Goal: Download file/media

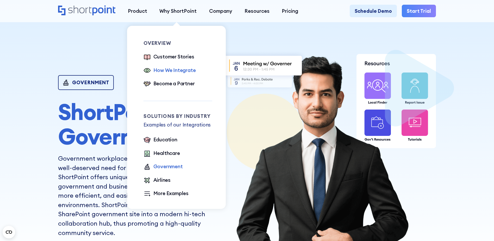
click at [171, 71] on div "How We Integrate" at bounding box center [174, 69] width 42 height 7
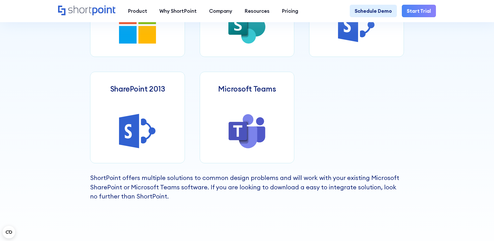
scroll to position [286, 0]
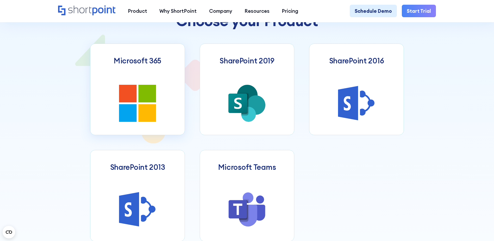
click at [137, 93] on icon at bounding box center [137, 103] width 37 height 37
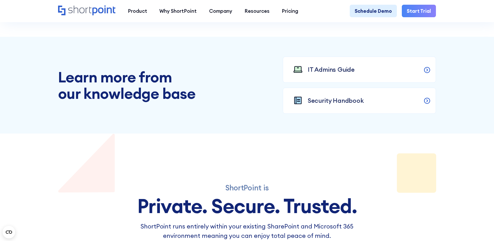
scroll to position [521, 0]
